Goal: Find specific page/section: Find specific page/section

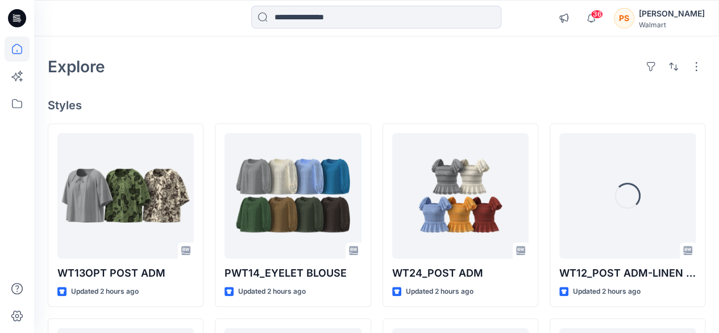
scroll to position [57, 0]
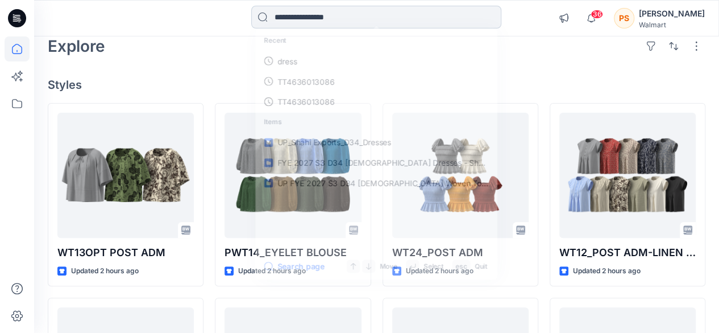
click at [294, 20] on input at bounding box center [376, 17] width 250 height 23
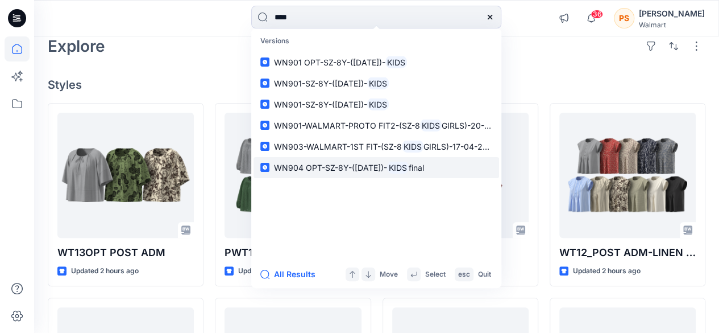
type input "****"
click at [361, 161] on p "WN904 OPT-SZ-8Y-([DATE])- KIDS final" at bounding box center [349, 167] width 150 height 12
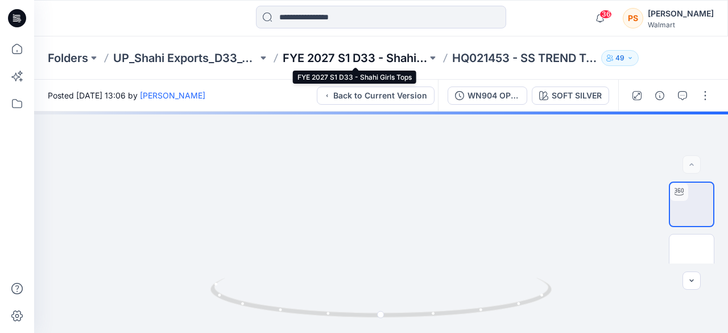
click at [377, 55] on p "FYE 2027 S1 D33 - Shahi Girls Tops" at bounding box center [354, 58] width 144 height 16
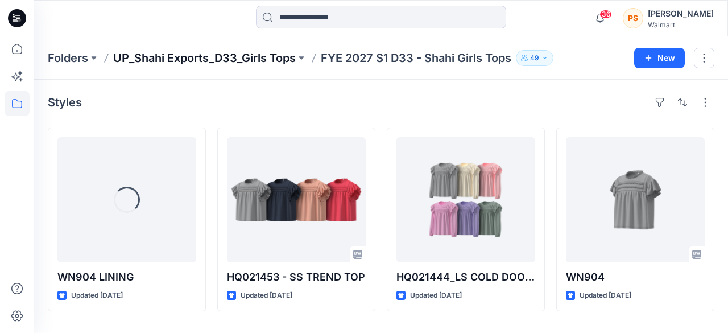
click at [246, 55] on p "UP_Shahi Exports_D33_Girls Tops" at bounding box center [204, 58] width 182 height 16
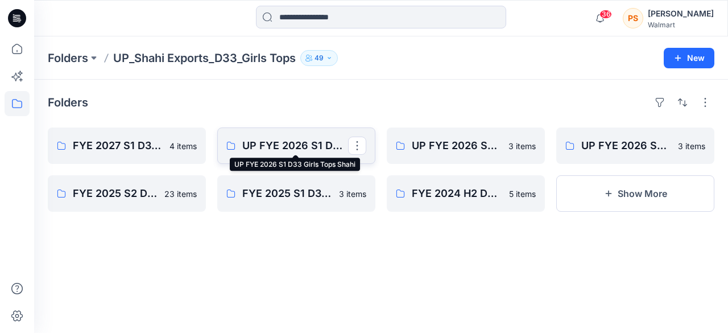
click at [284, 149] on p "UP FYE 2026 S1 D33 Girls Tops Shahi" at bounding box center [295, 146] width 106 height 16
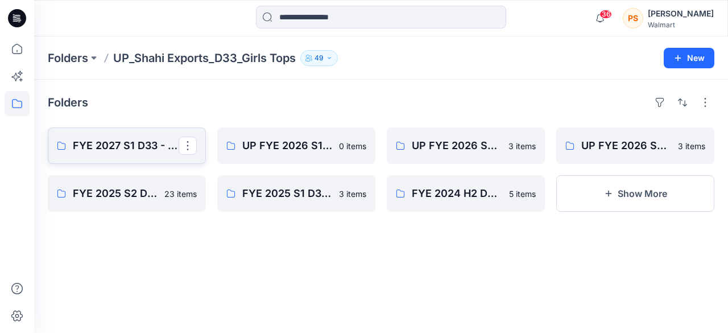
click at [124, 146] on p "FYE 2027 S1 D33 - Shahi Girls Tops" at bounding box center [126, 146] width 106 height 16
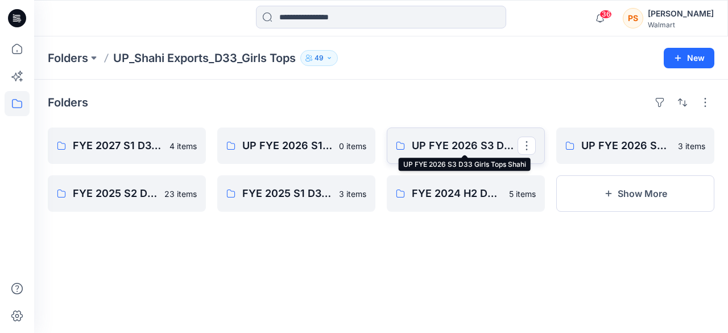
click at [485, 139] on p "UP FYE 2026 S3 D33 Girls Tops Shahi" at bounding box center [465, 146] width 106 height 16
